Goal: Find contact information: Find specific fact

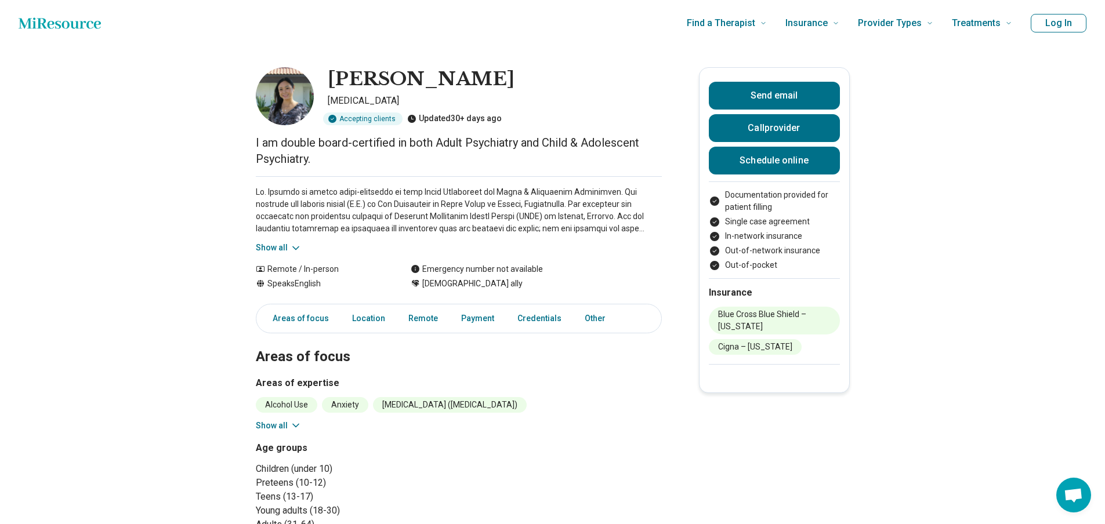
click at [289, 95] on img at bounding box center [285, 96] width 58 height 58
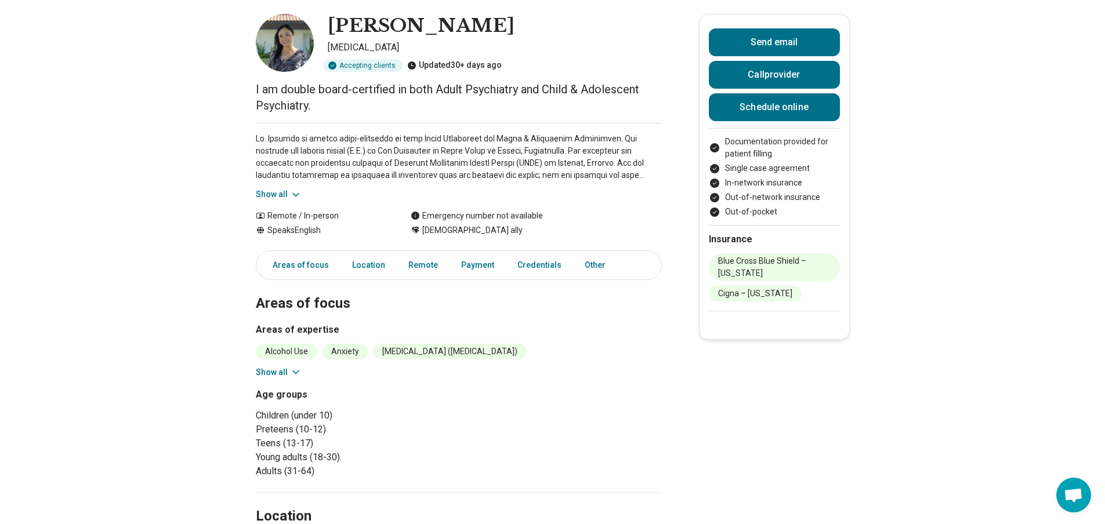
scroll to position [77, 0]
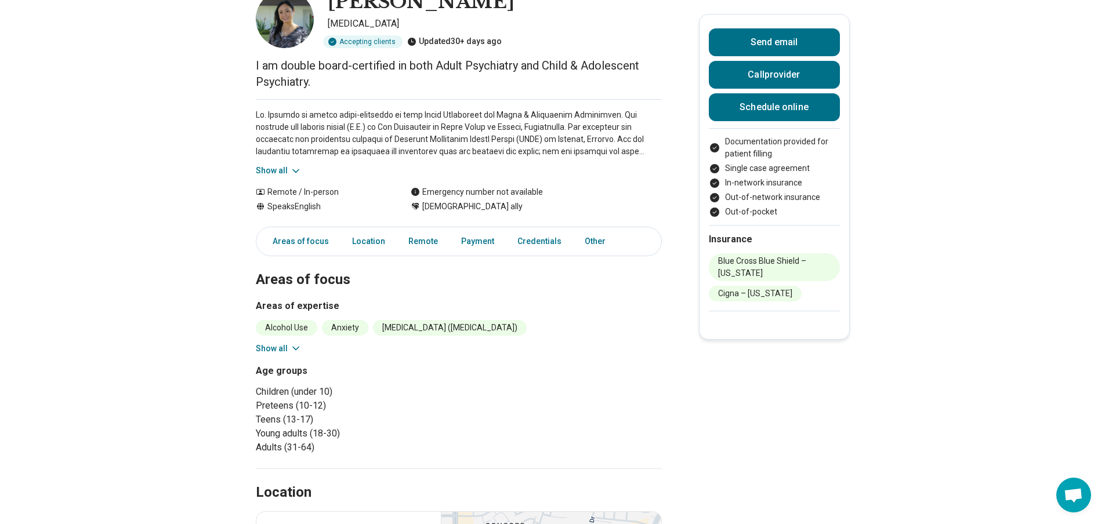
click at [286, 169] on button "Show all" at bounding box center [279, 171] width 46 height 12
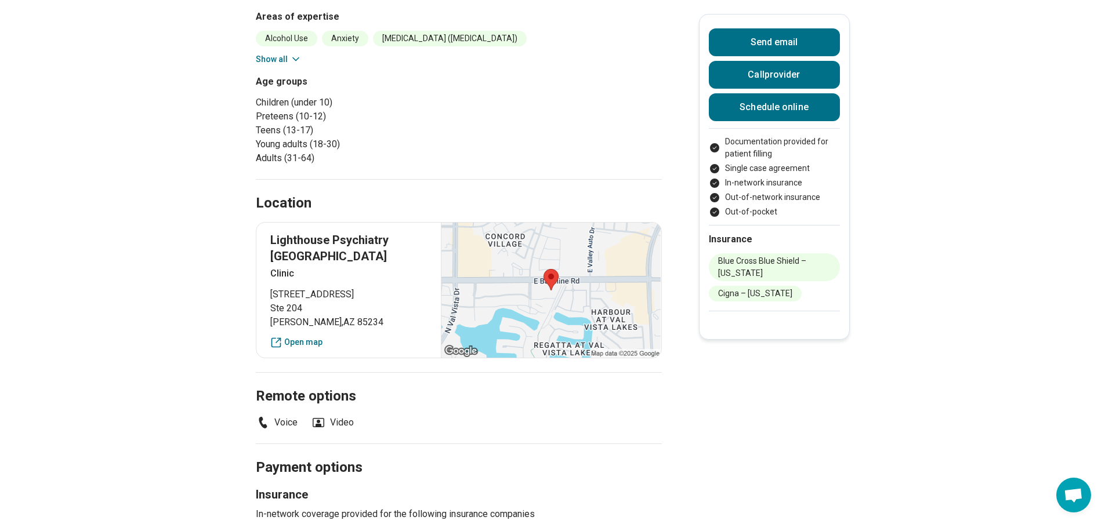
scroll to position [387, 0]
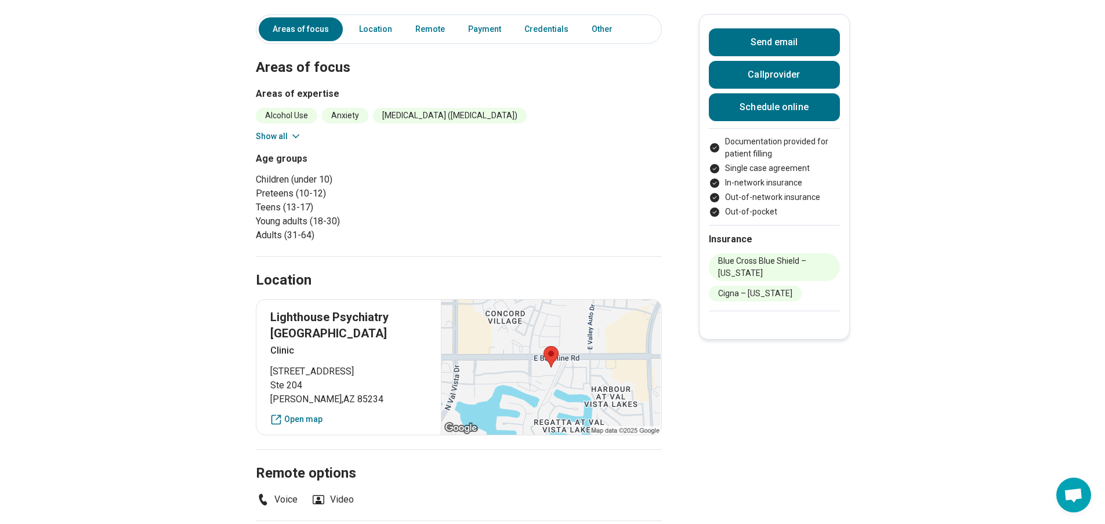
click at [527, 368] on div at bounding box center [551, 367] width 220 height 135
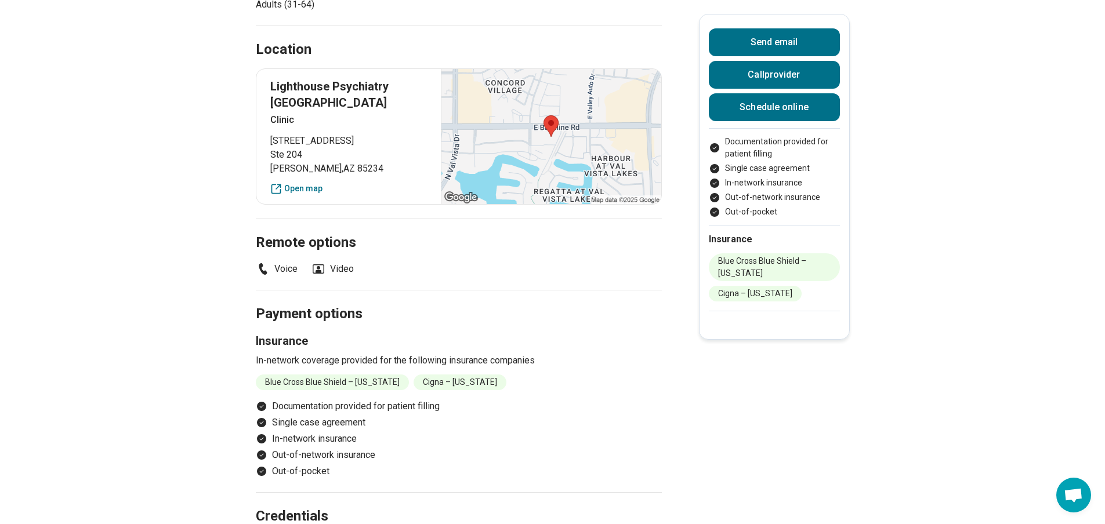
scroll to position [619, 0]
drag, startPoint x: 347, startPoint y: 164, endPoint x: 241, endPoint y: 143, distance: 108.6
click at [241, 143] on main "[PERSON_NAME] [MEDICAL_DATA] Accepting clients Updated 30+ days ago I am double…" at bounding box center [552, 59] width 1105 height 1262
copy p "[STREET_ADDRESS]"
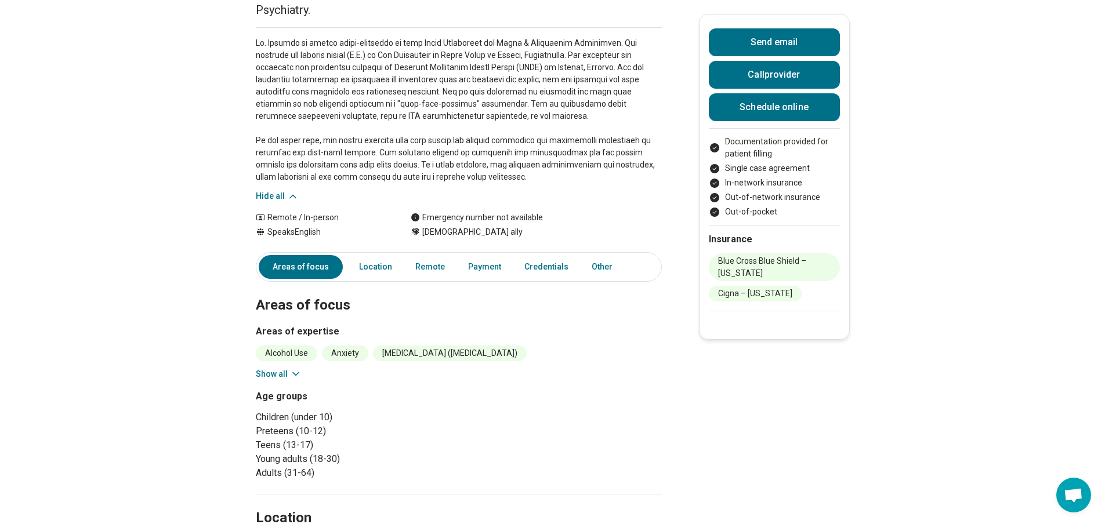
scroll to position [155, 0]
